Goal: Task Accomplishment & Management: Manage account settings

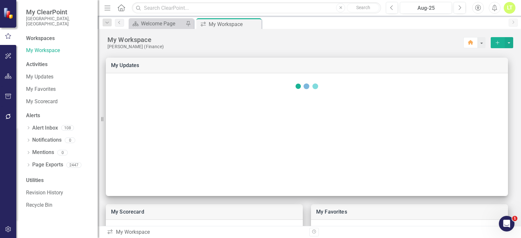
click at [511, 7] on div "LT" at bounding box center [510, 8] width 12 height 12
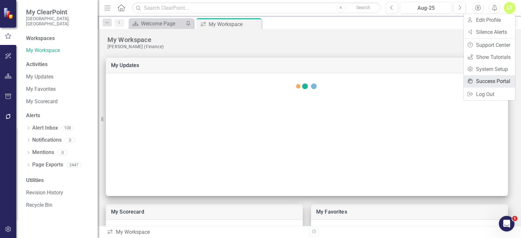
click at [492, 79] on link "icon.portal Success Portal" at bounding box center [489, 81] width 51 height 12
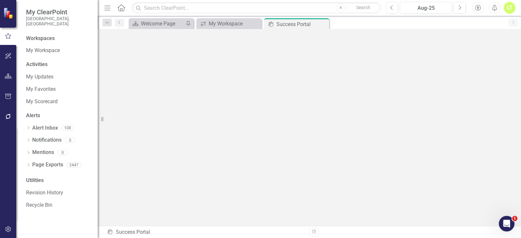
scroll to position [2, 0]
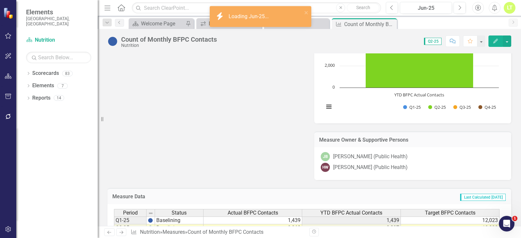
scroll to position [391, 0]
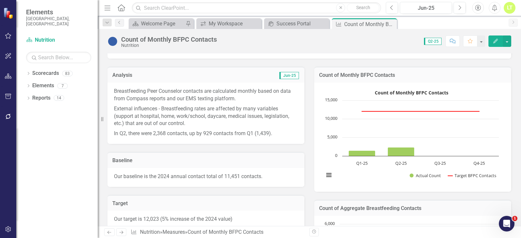
scroll to position [65, 0]
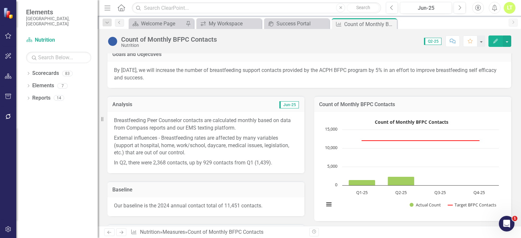
click at [491, 43] on button "Edit" at bounding box center [495, 40] width 14 height 11
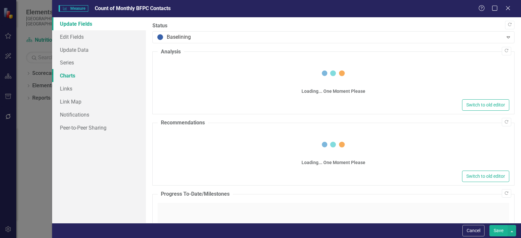
click at [64, 74] on link "Charts" at bounding box center [99, 75] width 94 height 13
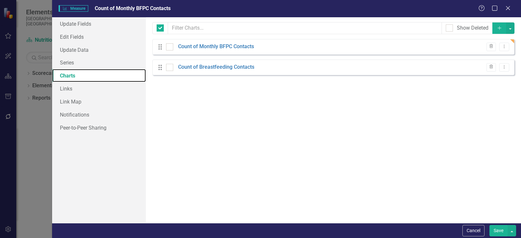
checkbox input "false"
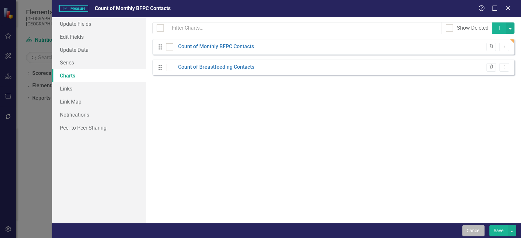
click at [472, 227] on button "Cancel" at bounding box center [473, 230] width 22 height 11
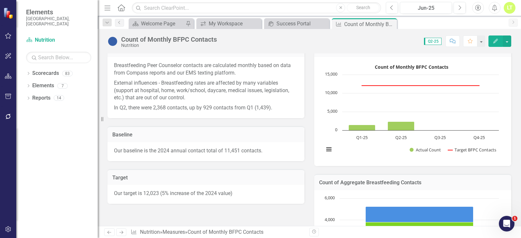
scroll to position [130, 0]
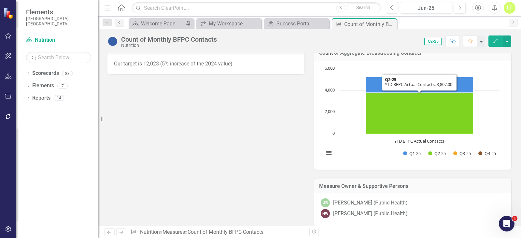
scroll to position [260, 0]
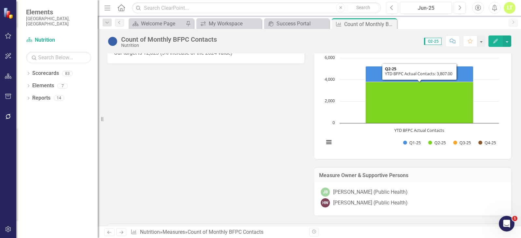
click at [357, 145] on rect "Interactive chart" at bounding box center [411, 104] width 181 height 98
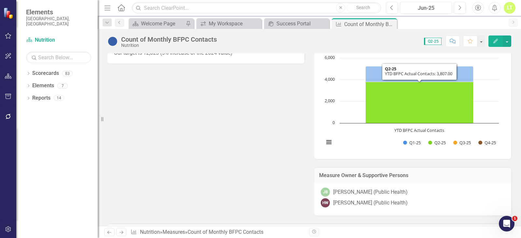
click at [366, 118] on icon "YTD BFPC Actual Contacts, 3,807. Q2-25." at bounding box center [420, 102] width 108 height 41
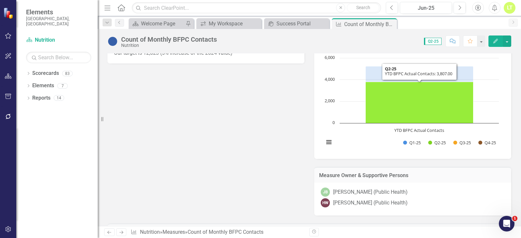
click at [366, 118] on icon "YTD BFPC Actual Contacts, 3,807. Q2-25." at bounding box center [420, 102] width 108 height 41
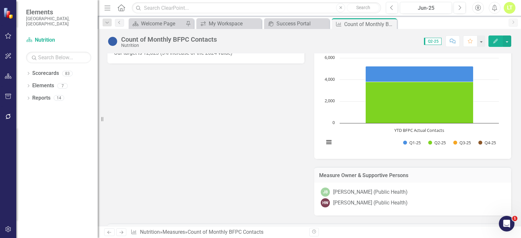
click at [374, 132] on rect "Interactive chart" at bounding box center [411, 104] width 181 height 98
click at [373, 132] on rect "Interactive chart" at bounding box center [411, 104] width 181 height 98
click at [492, 40] on button "Edit" at bounding box center [495, 40] width 14 height 11
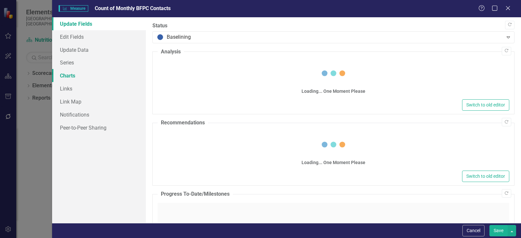
click at [70, 73] on link "Charts" at bounding box center [99, 75] width 94 height 13
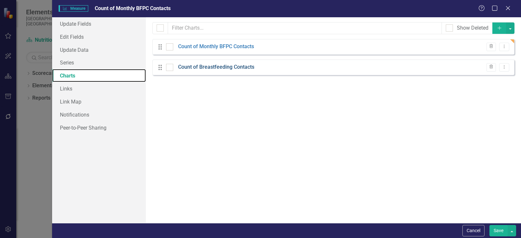
scroll to position [0, 0]
click at [199, 64] on link "Count of Breastfeeding Contacts" at bounding box center [216, 66] width 76 height 7
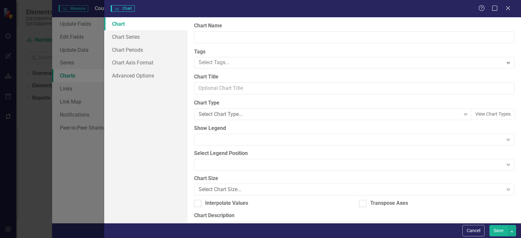
type input "Count of Breastfeeding Contacts"
checkbox input "true"
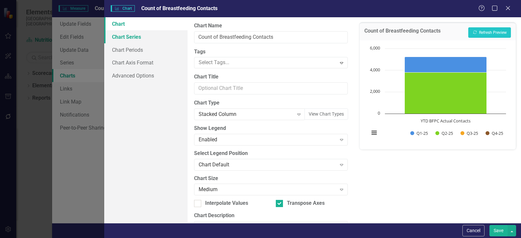
click at [133, 39] on link "Chart Series" at bounding box center [145, 36] width 83 height 13
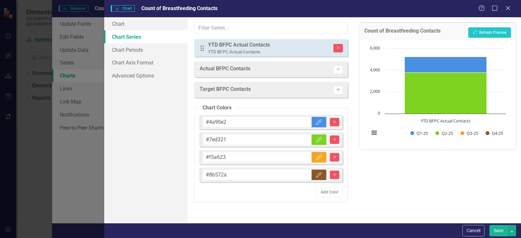
click at [336, 88] on icon "Activate" at bounding box center [338, 90] width 5 height 4
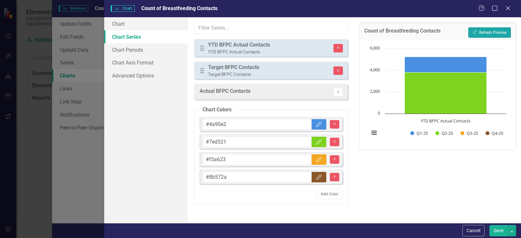
click at [492, 34] on button "Recalculate Refresh Preview" at bounding box center [489, 32] width 43 height 10
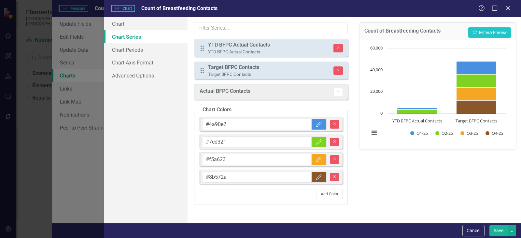
drag, startPoint x: 285, startPoint y: 66, endPoint x: 282, endPoint y: 36, distance: 30.8
click at [282, 36] on div "Since the data in this chart are transposed, the series will be grouped togethe…" at bounding box center [271, 120] width 167 height 206
click at [469, 232] on button "Cancel" at bounding box center [473, 230] width 22 height 11
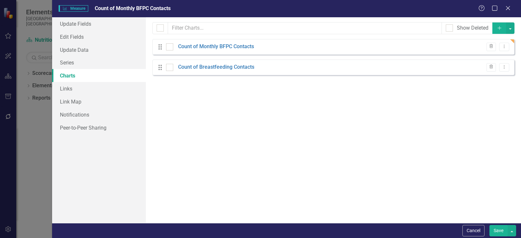
click at [468, 229] on button "Cancel" at bounding box center [473, 230] width 22 height 11
